Goal: Task Accomplishment & Management: Use online tool/utility

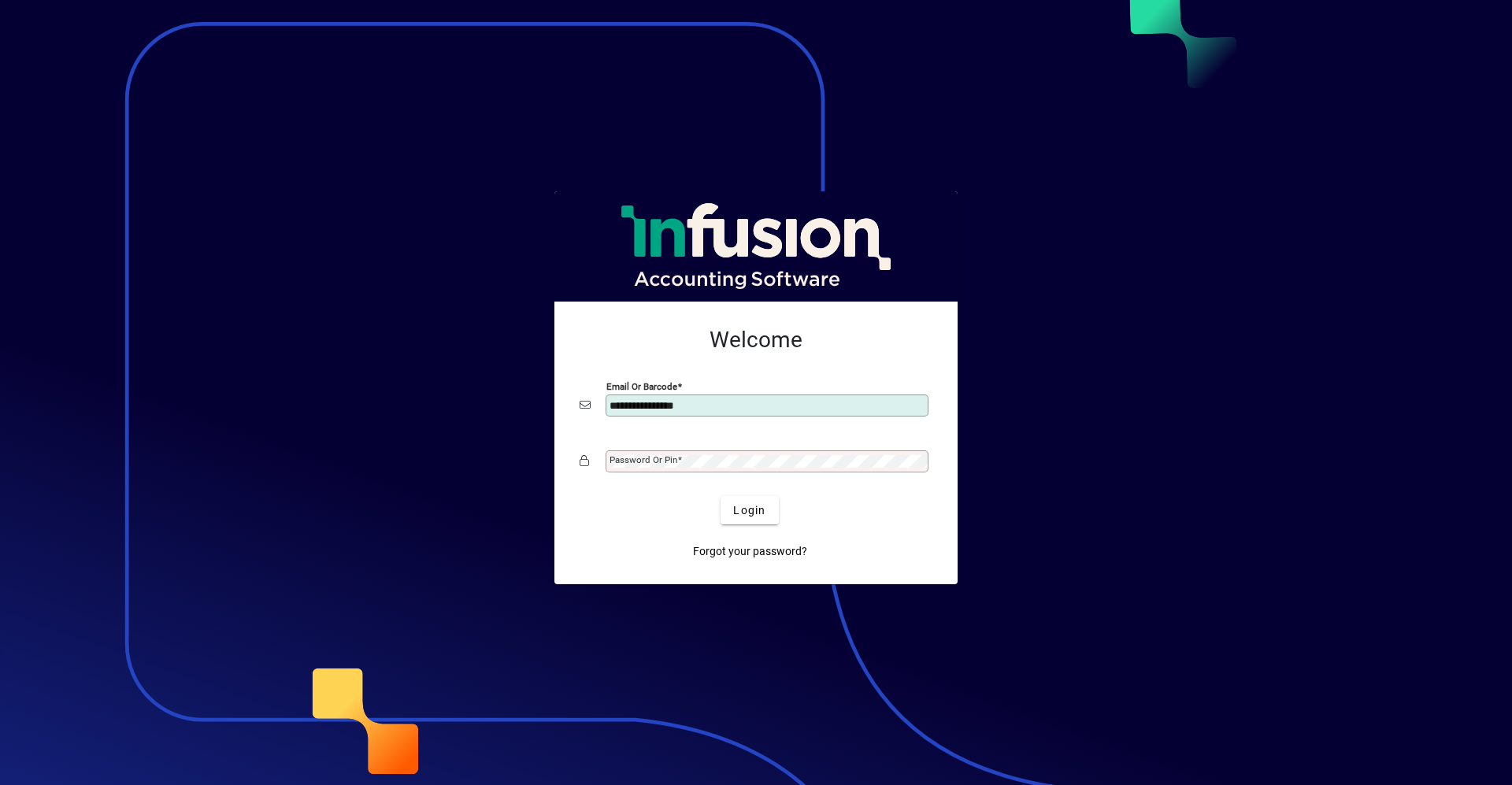
type input "**********"
click at [721, 496] on button "Login" at bounding box center [749, 510] width 57 height 28
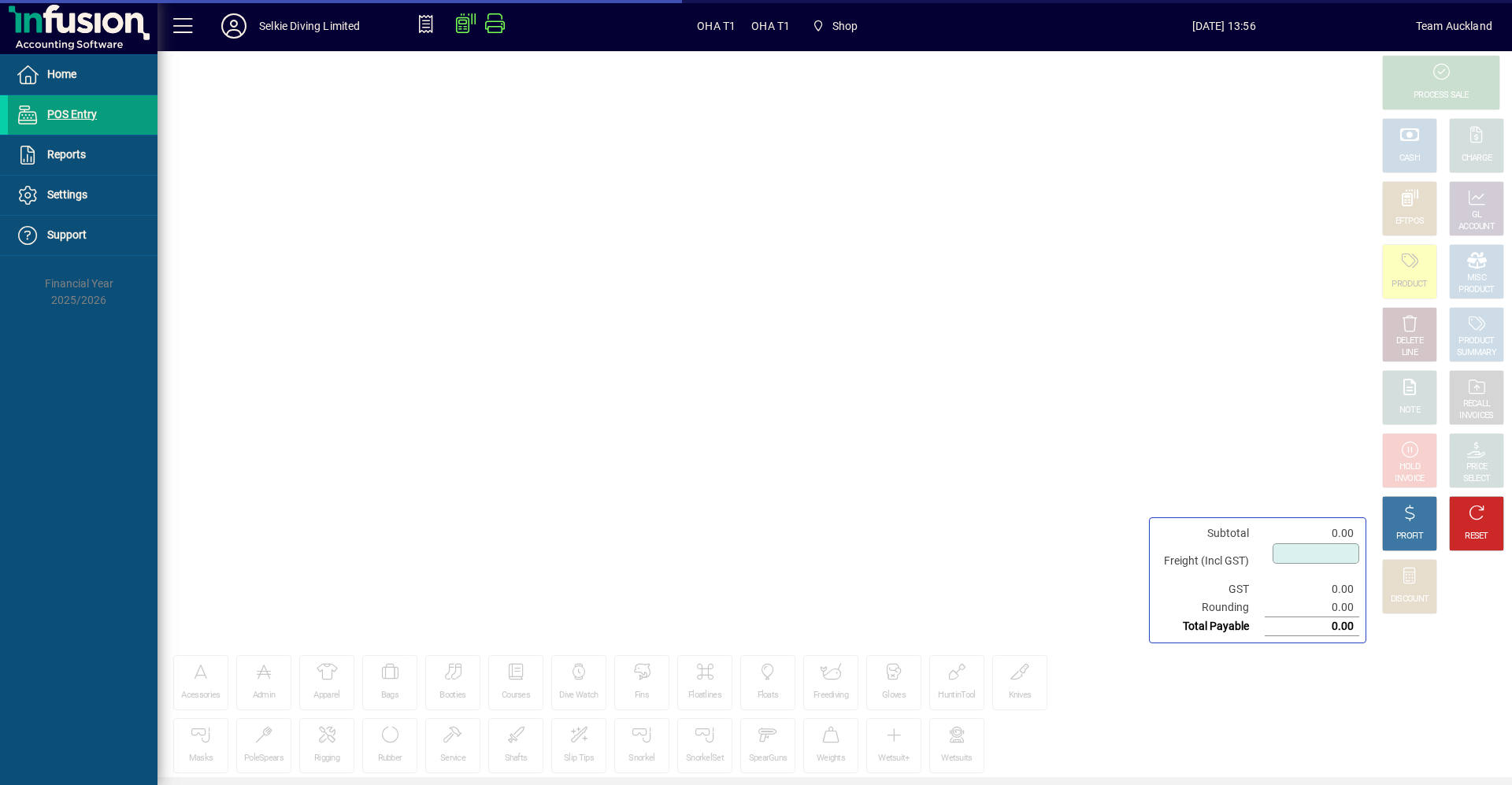
type input "****"
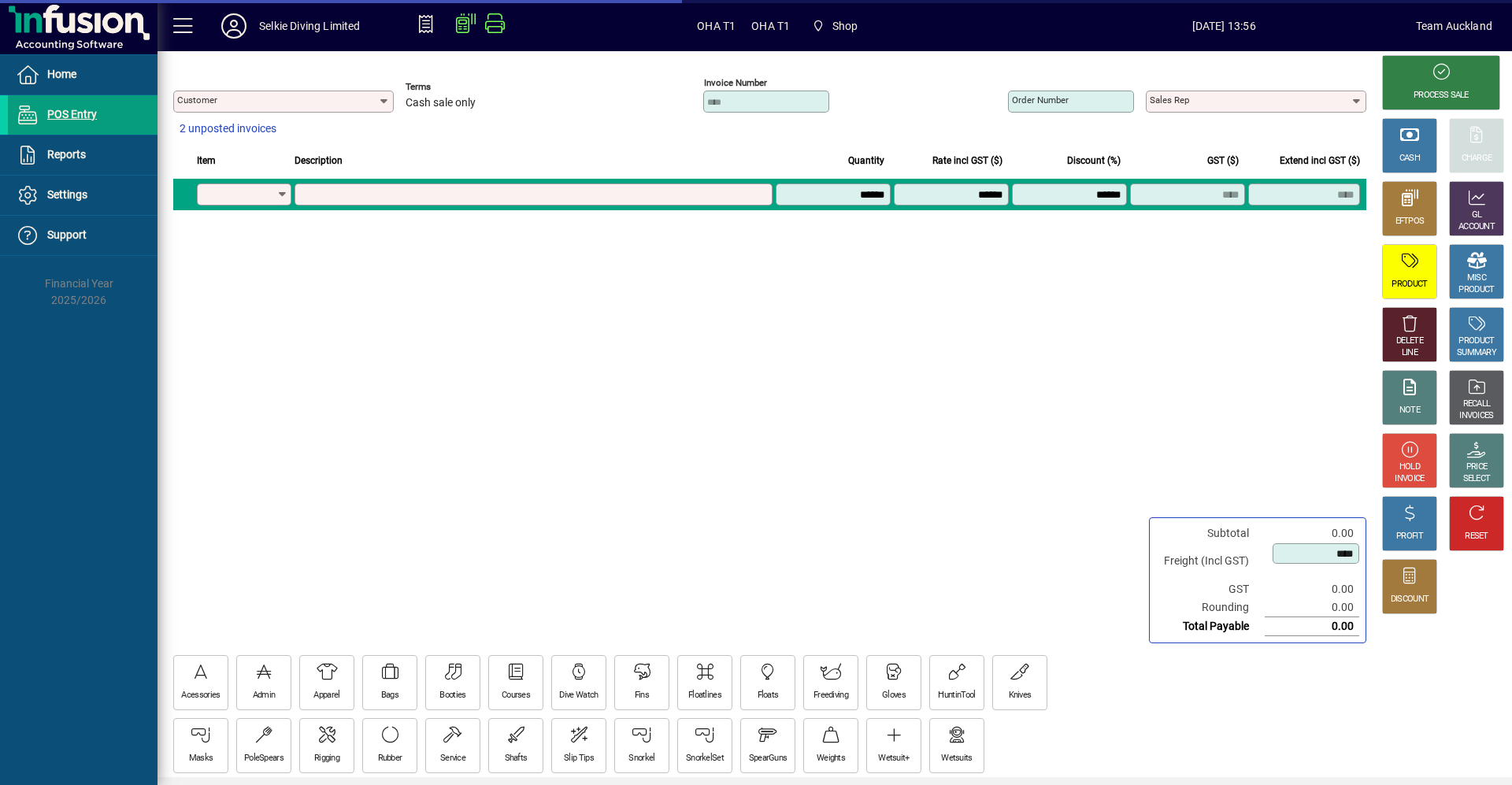
type input "**********"
